Goal: Navigation & Orientation: Find specific page/section

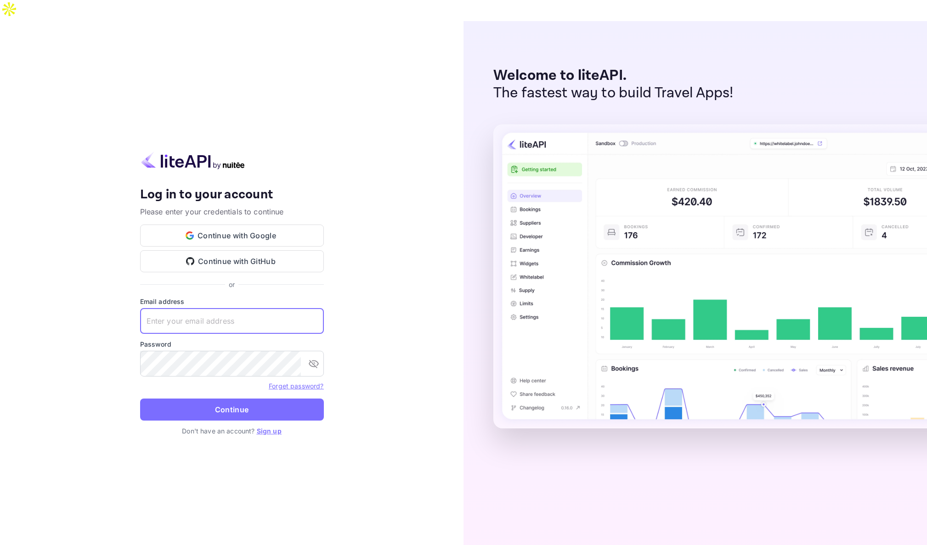
click at [186, 308] on input "text" at bounding box center [232, 321] width 184 height 26
click at [265, 225] on button "Continue with Google" at bounding box center [232, 236] width 184 height 22
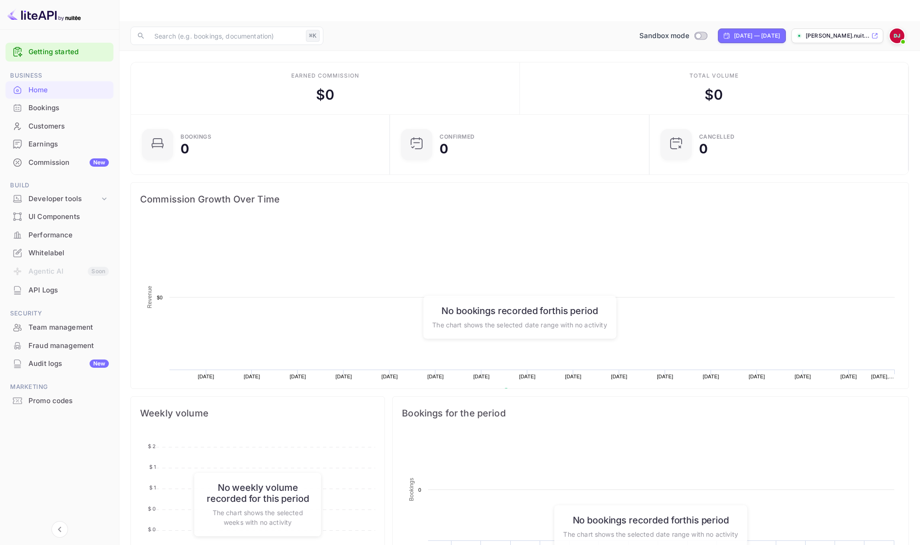
scroll to position [142, 247]
click at [72, 203] on div "Developer tools" at bounding box center [63, 199] width 71 height 11
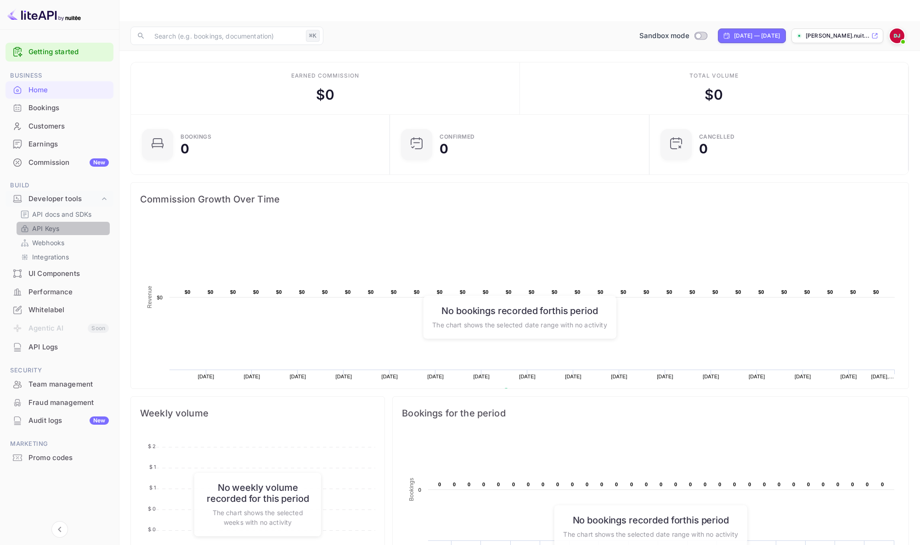
click at [56, 231] on p "API Keys" at bounding box center [45, 229] width 27 height 10
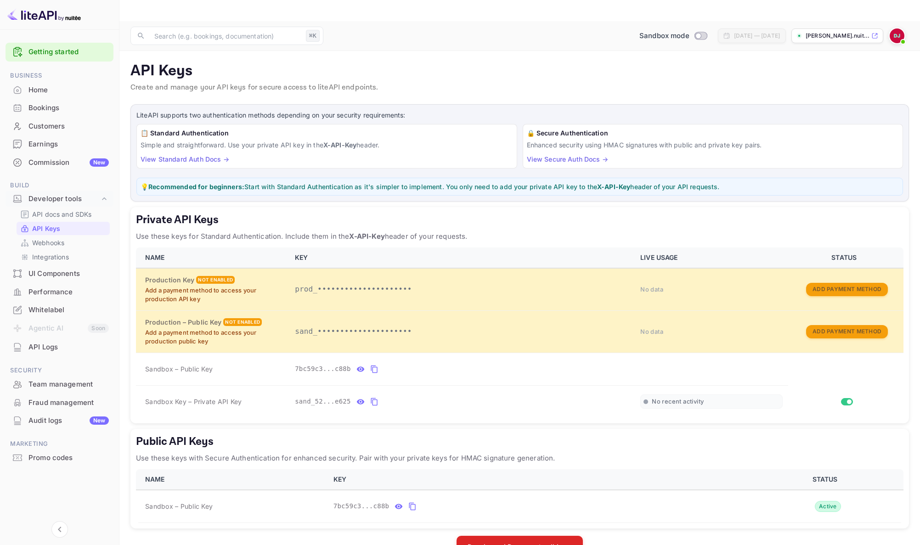
click at [200, 155] on link "View Standard Auth Docs →" at bounding box center [185, 159] width 89 height 8
